Goal: Navigation & Orientation: Find specific page/section

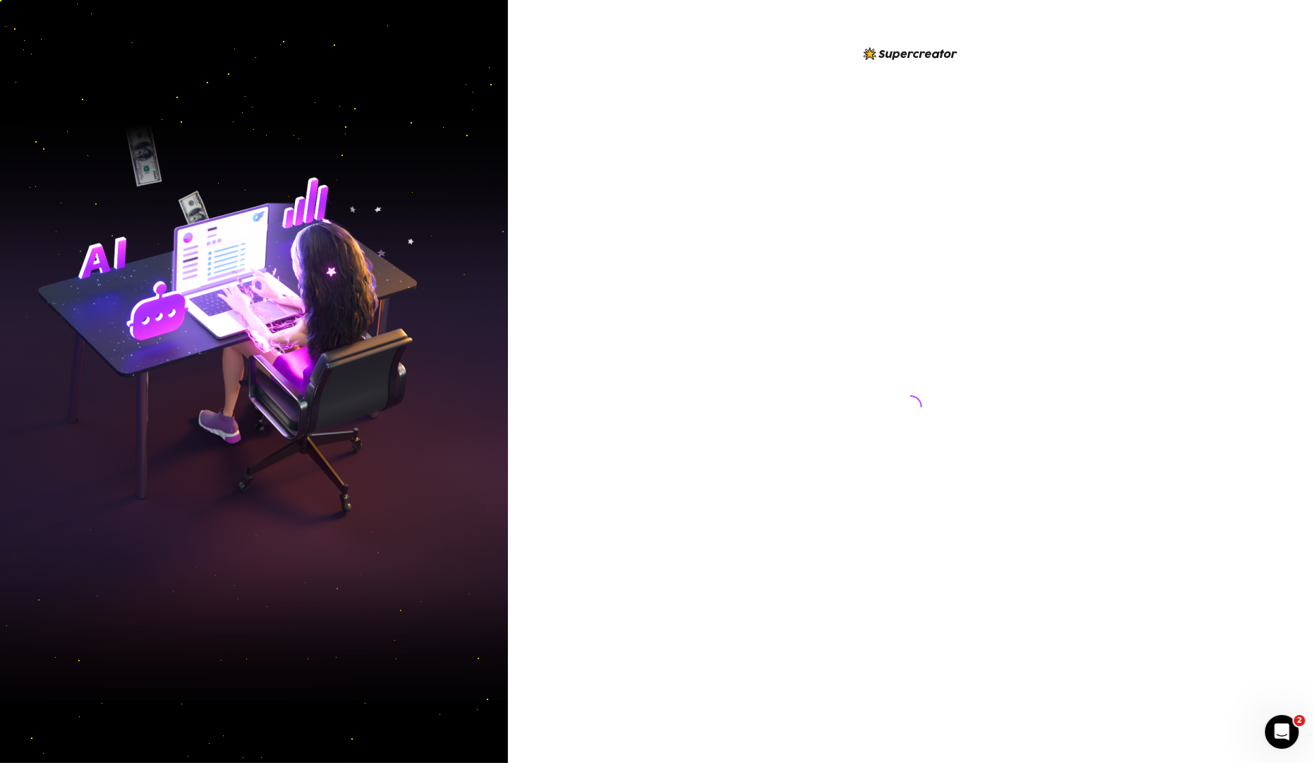
click at [920, 202] on div at bounding box center [911, 400] width 23 height 679
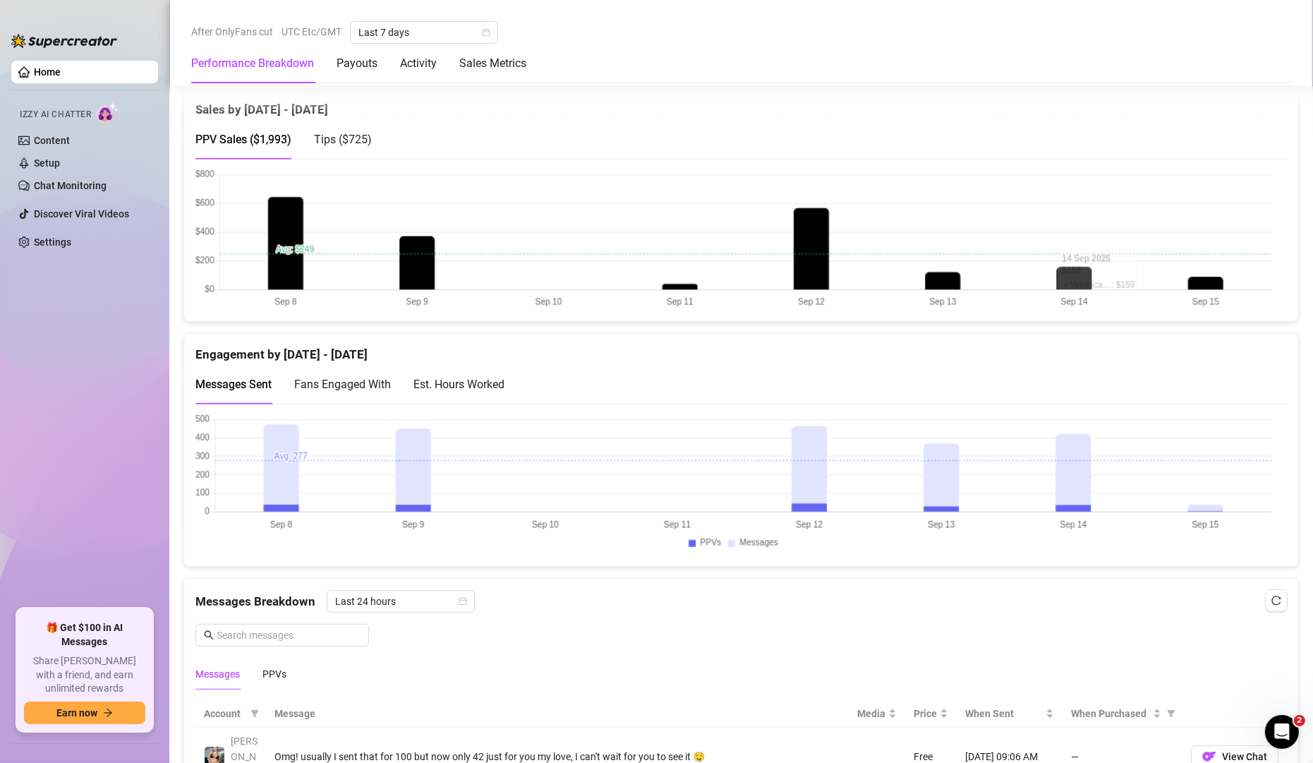
scroll to position [423, 0]
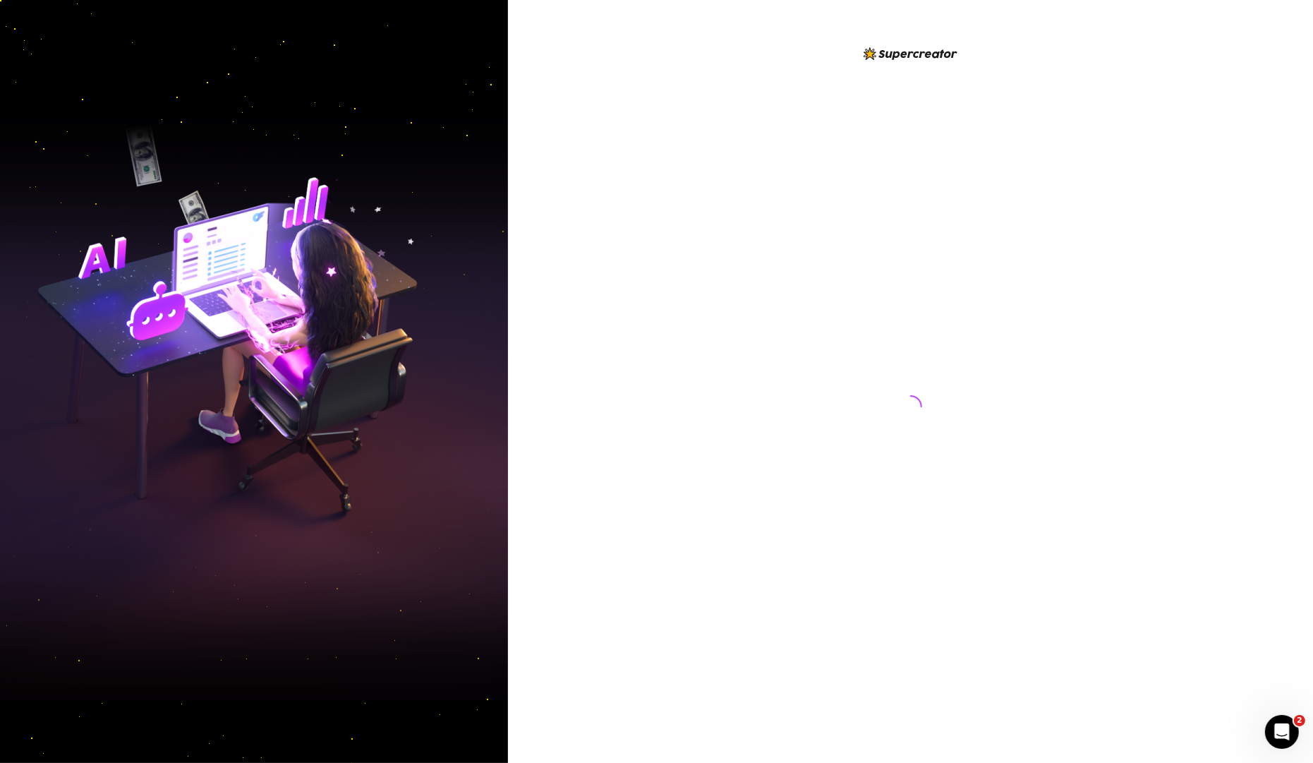
click at [930, 312] on div at bounding box center [911, 392] width 315 height 695
